Goal: Navigation & Orientation: Find specific page/section

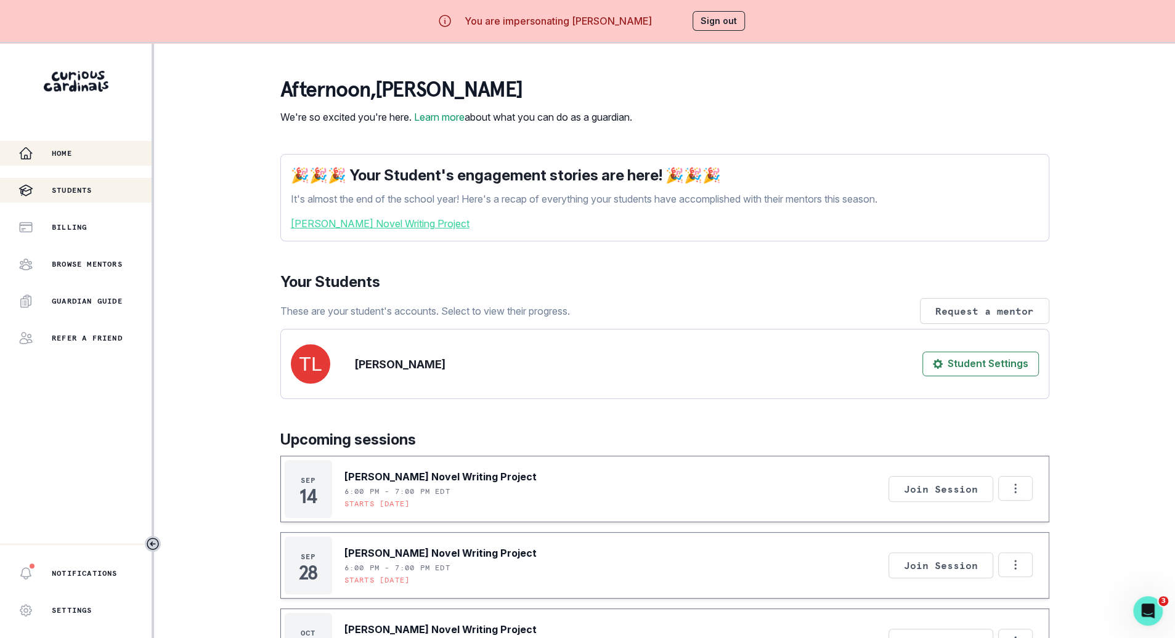
click at [110, 191] on div "Students" at bounding box center [84, 190] width 133 height 15
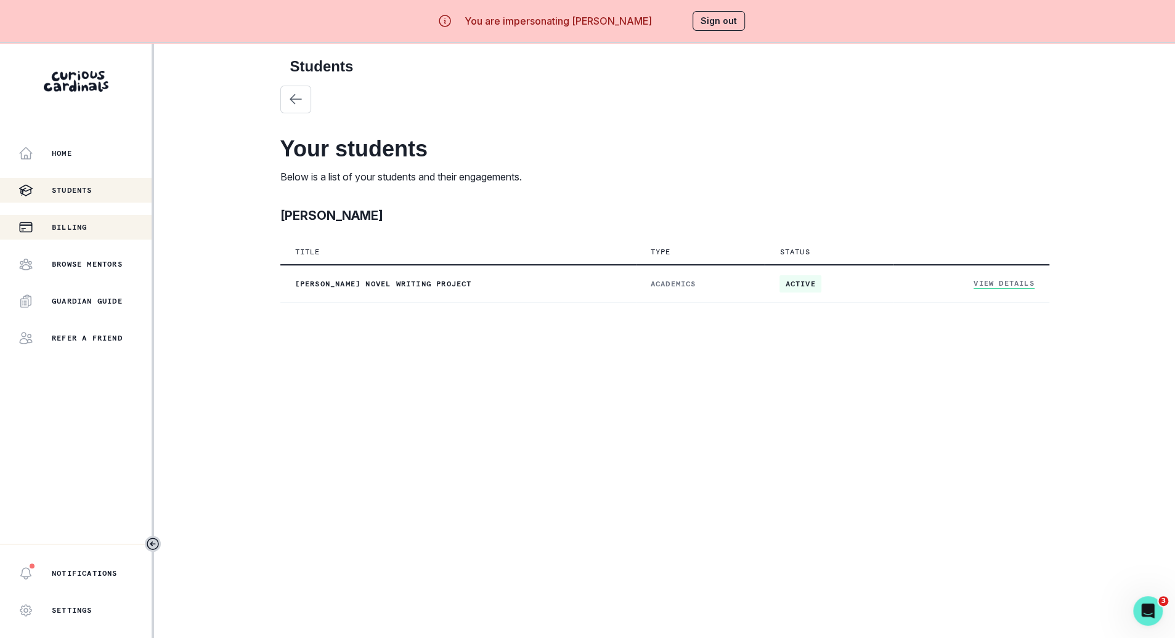
click at [105, 225] on div "Billing" at bounding box center [84, 227] width 133 height 15
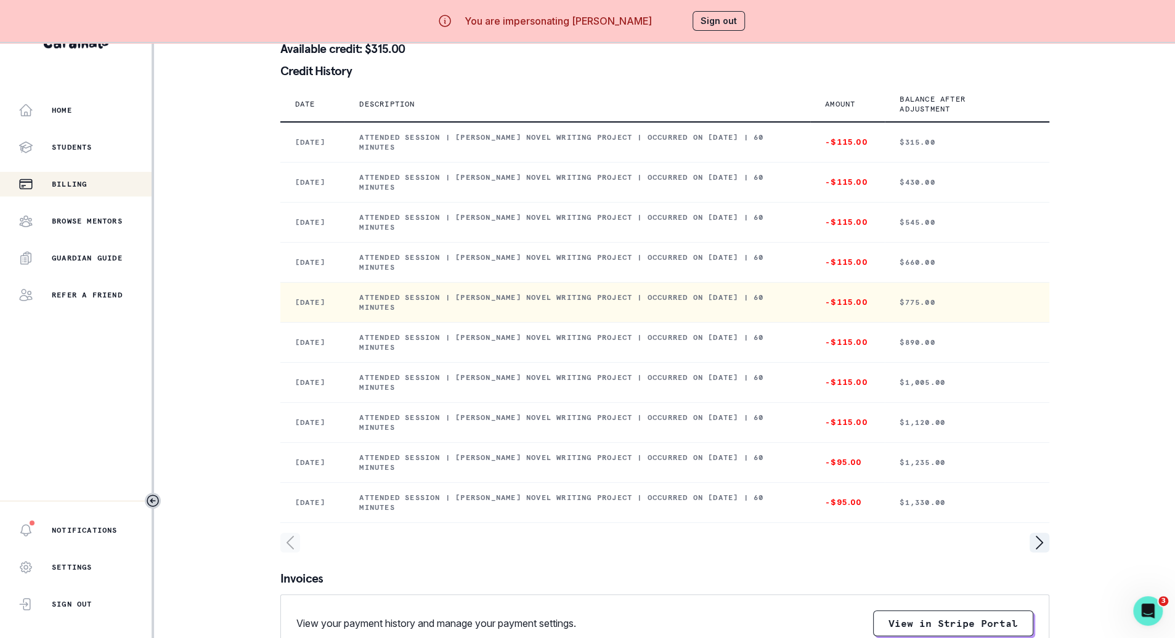
scroll to position [148, 0]
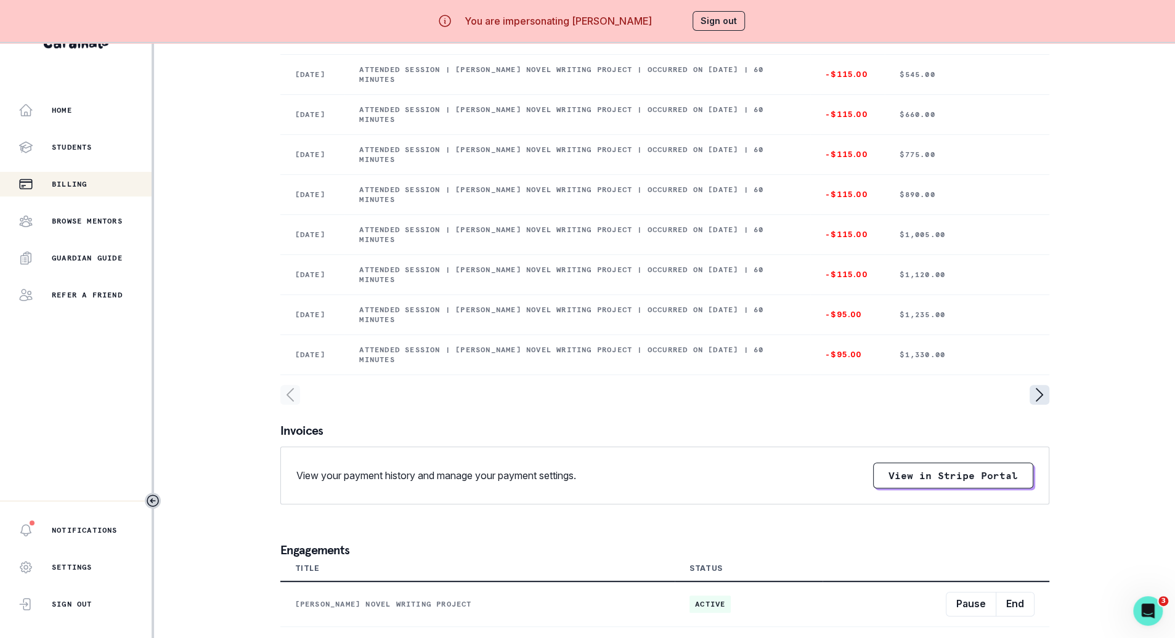
click at [1042, 386] on icon "page right" at bounding box center [1040, 395] width 20 height 20
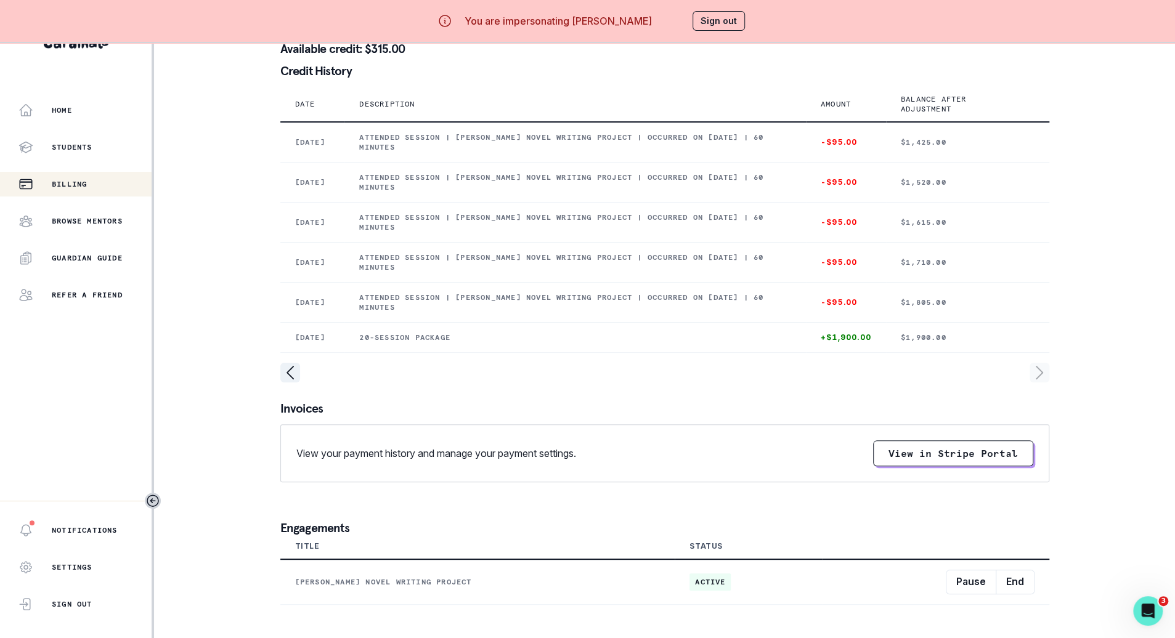
click at [284, 397] on div at bounding box center [664, 393] width 769 height 20
click at [283, 382] on icon "page left" at bounding box center [290, 373] width 20 height 20
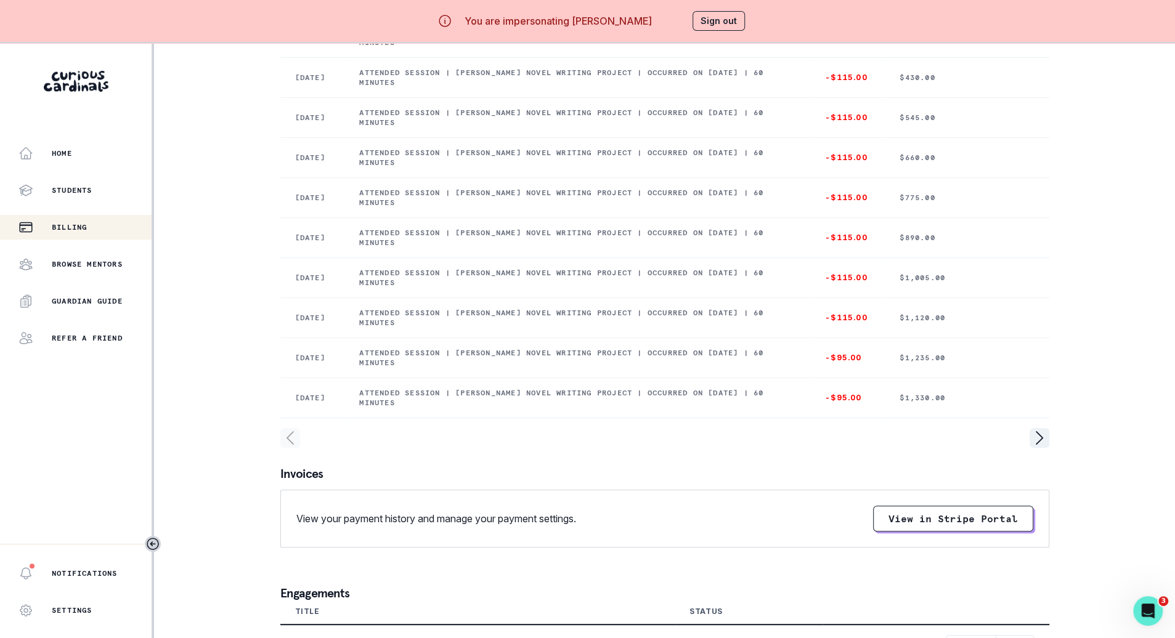
scroll to position [43, 0]
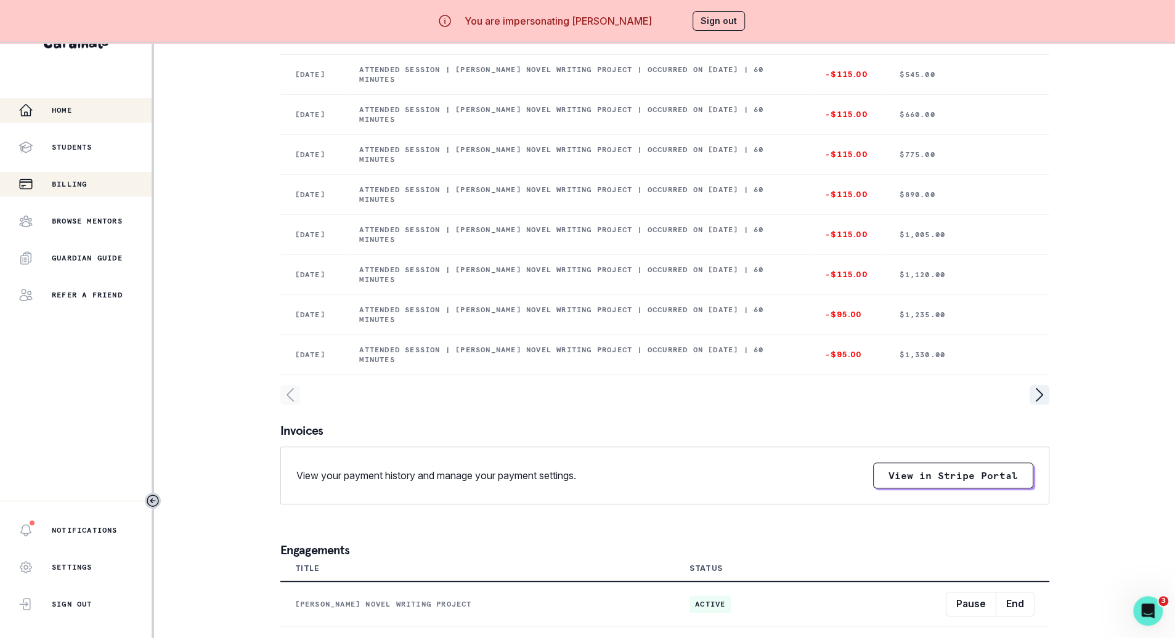
click at [94, 108] on div "Home" at bounding box center [84, 110] width 133 height 15
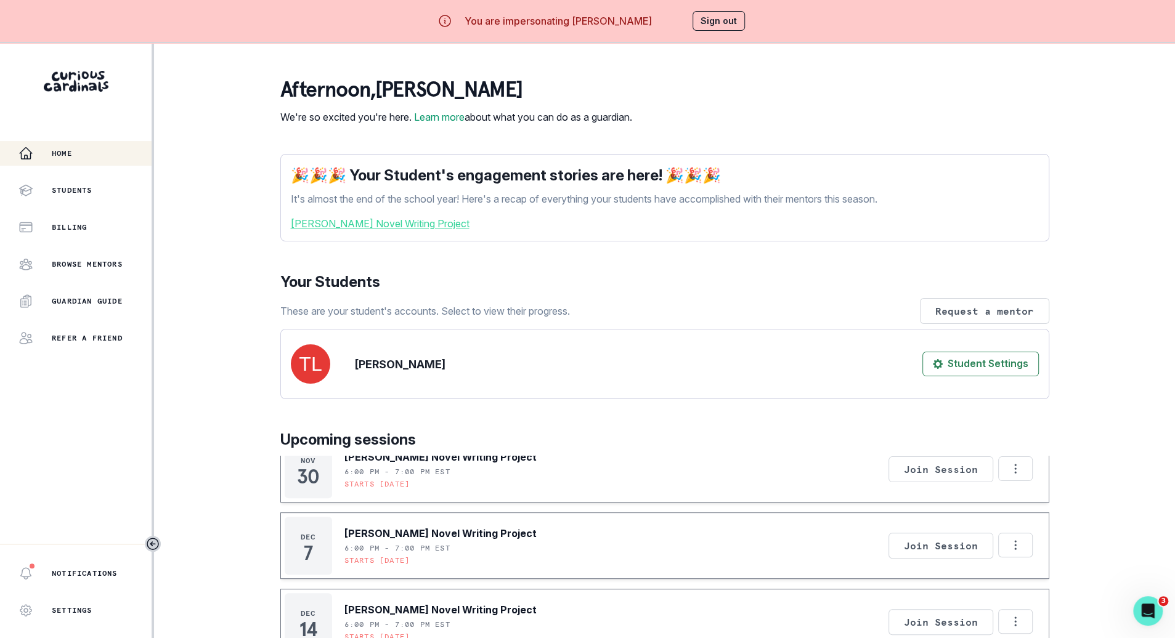
click at [713, 12] on button "Sign out" at bounding box center [719, 21] width 52 height 20
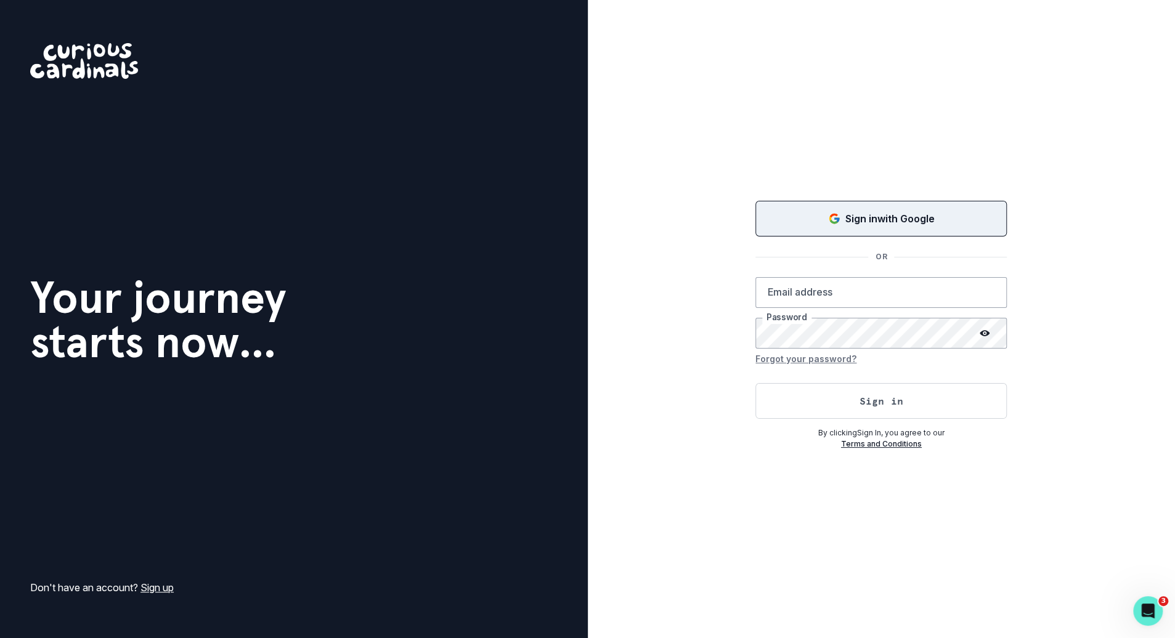
click at [872, 211] on button "Sign in with Google" at bounding box center [880, 219] width 251 height 36
